Goal: Register for event/course

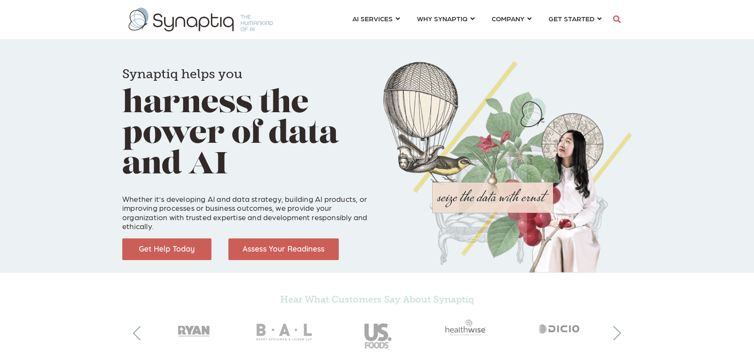
scroll to position [0, 4]
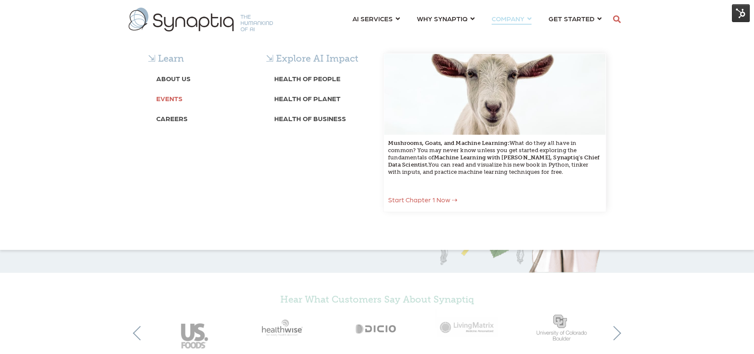
click at [176, 101] on b "Events" at bounding box center [169, 98] width 26 height 8
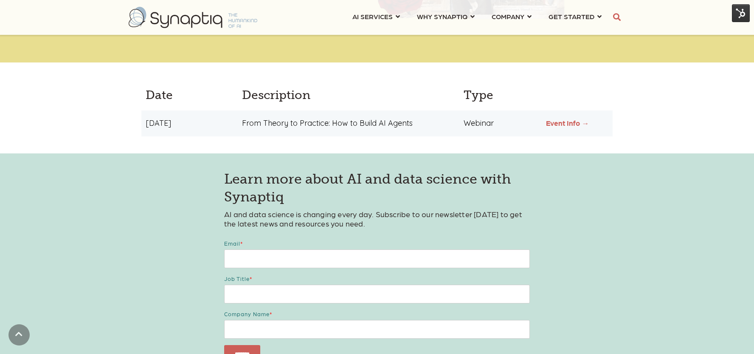
scroll to position [285, 0]
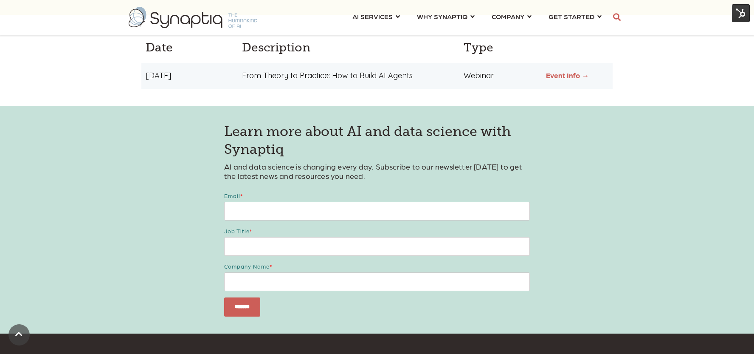
click at [297, 76] on div "From Theory to Practice: How to Build AI Agents" at bounding box center [347, 75] width 222 height 9
click at [569, 76] on link "Event Info →" at bounding box center [567, 75] width 43 height 8
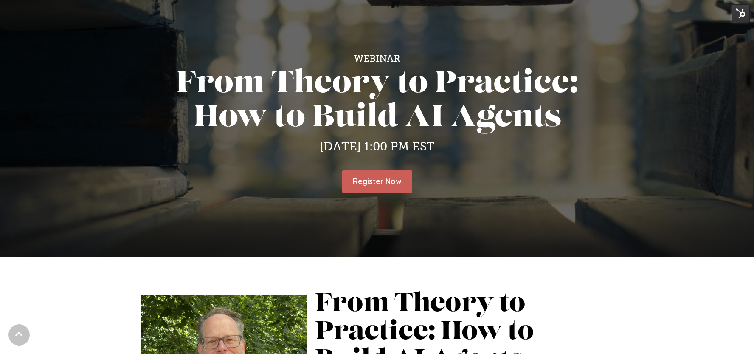
scroll to position [131, 0]
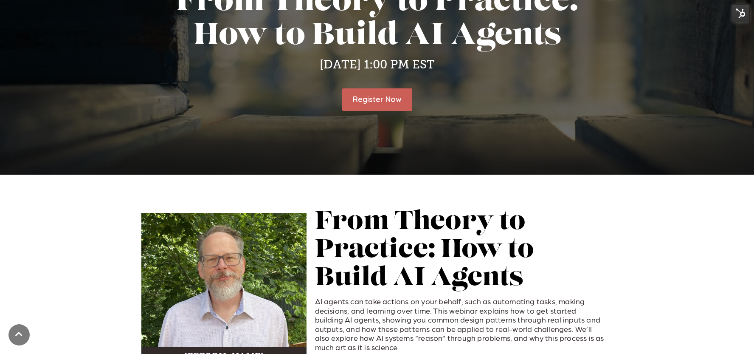
click at [345, 313] on p "AI agents can take actions on your behalf, such as automating tasks, making dec…" at bounding box center [460, 324] width 290 height 55
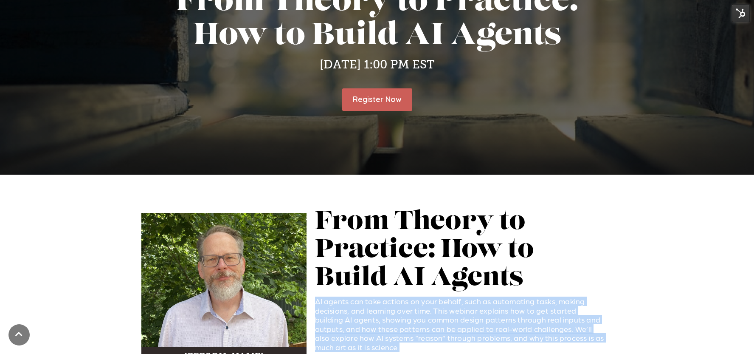
click at [345, 313] on p "AI agents can take actions on your behalf, such as automating tasks, making dec…" at bounding box center [460, 324] width 290 height 55
copy h5 "AI agents can take actions on your behalf, such as automating tasks, making dec…"
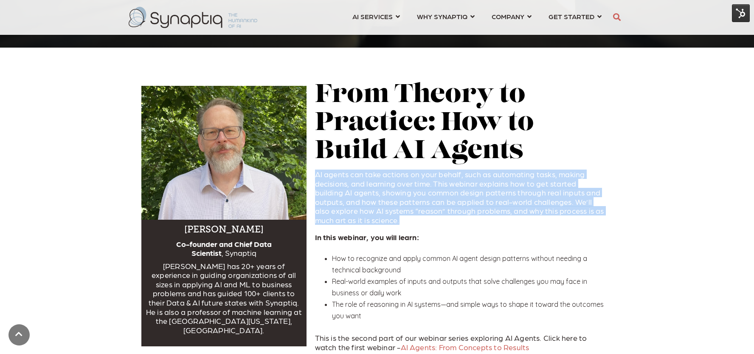
scroll to position [286, 0]
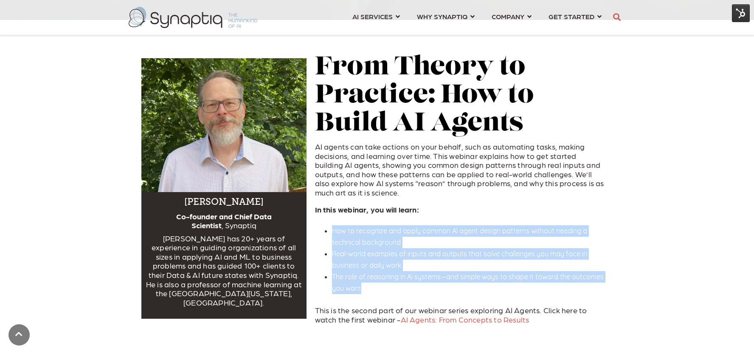
drag, startPoint x: 348, startPoint y: 283, endPoint x: 332, endPoint y: 233, distance: 52.3
click at [332, 233] on ul "How to recognize and apply common AI agent design patterns without needing a te…" at bounding box center [460, 259] width 290 height 69
copy ul "How to recognize and apply common AI agent design patterns without needing a te…"
click at [368, 313] on p "This is the second part of our webinar series exploring AI Agents. Click here t…" at bounding box center [460, 314] width 290 height 18
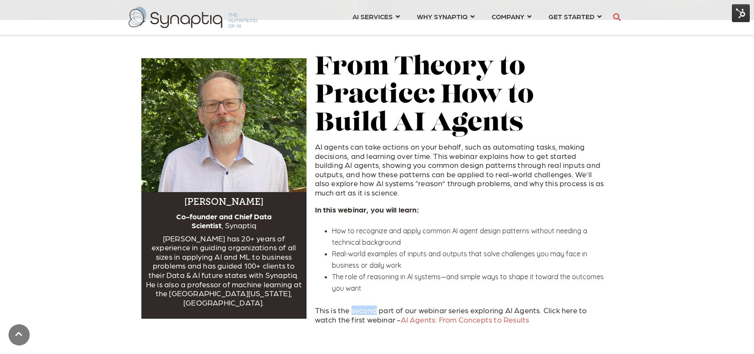
click at [368, 313] on p "This is the second part of our webinar series exploring AI Agents. Click here t…" at bounding box center [460, 314] width 290 height 18
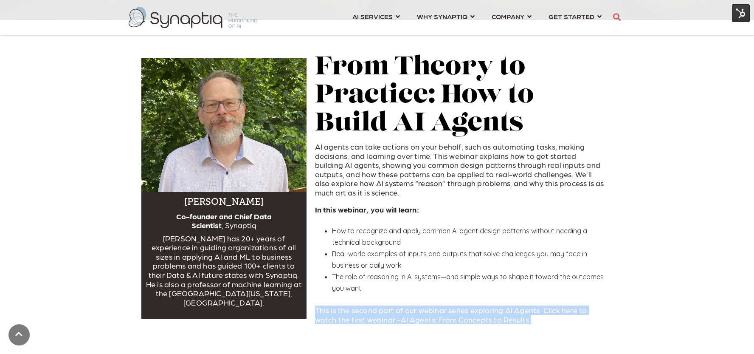
click at [368, 313] on p "This is the second part of our webinar series exploring AI Agents. Click here t…" at bounding box center [460, 314] width 290 height 18
copy div "This is the second part of our webinar series exploring AI Agents. Click here t…"
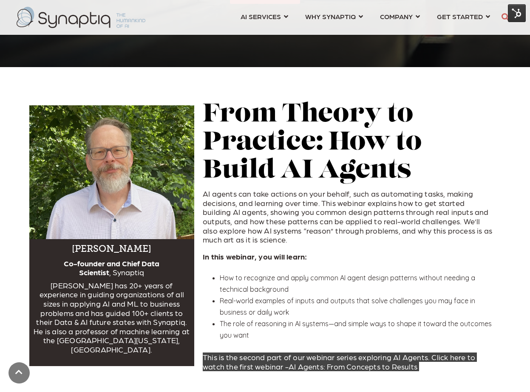
scroll to position [300, 0]
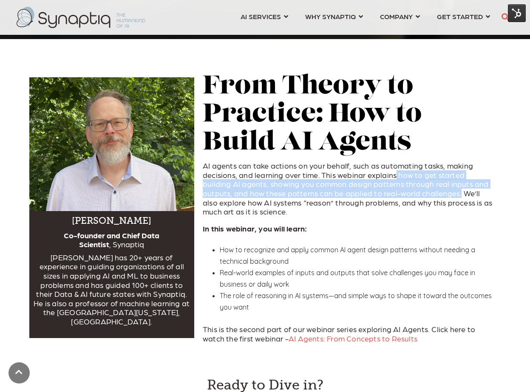
drag, startPoint x: 393, startPoint y: 175, endPoint x: 427, endPoint y: 191, distance: 36.7
click at [427, 191] on p "AI agents can take actions on your behalf, such as automating tasks, making dec…" at bounding box center [348, 188] width 290 height 55
copy p "how to get started building AI agents, showing you common design patterns throu…"
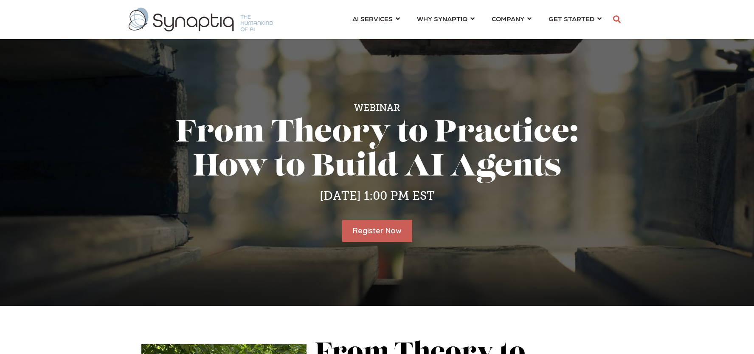
scroll to position [0, 4]
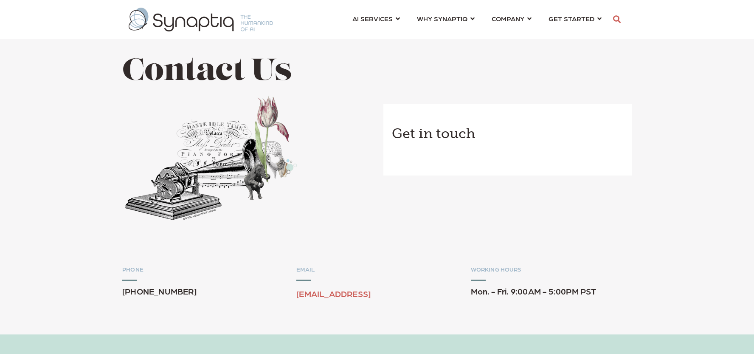
scroll to position [0, 4]
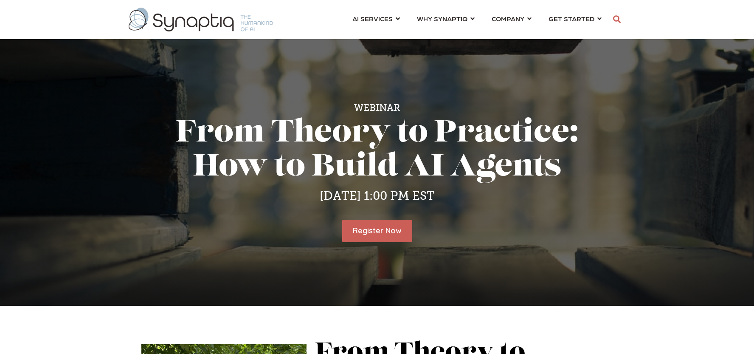
scroll to position [0, 4]
